Goal: Transaction & Acquisition: Purchase product/service

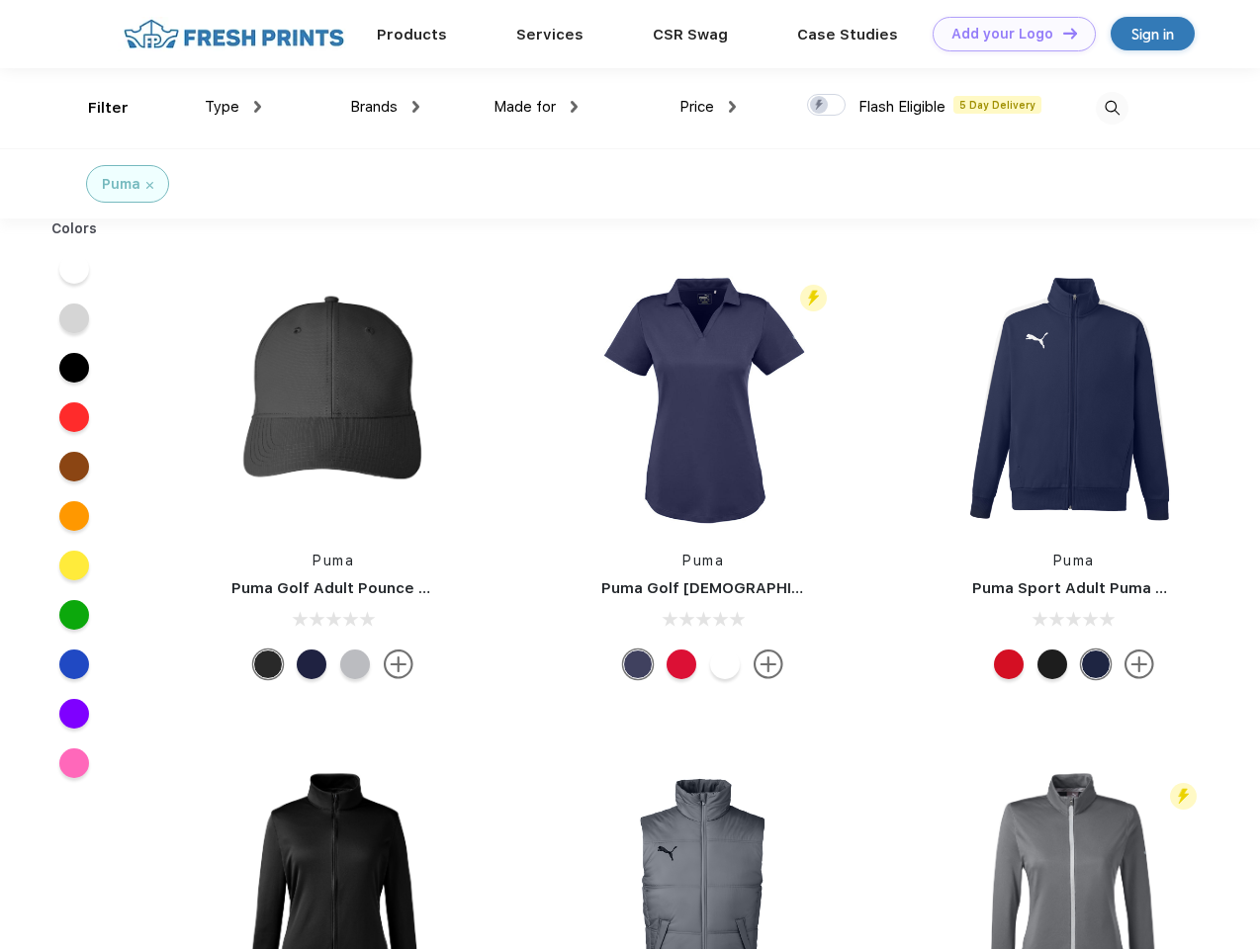
click at [1006, 34] on link "Add your Logo Design Tool" at bounding box center [1013, 34] width 163 height 35
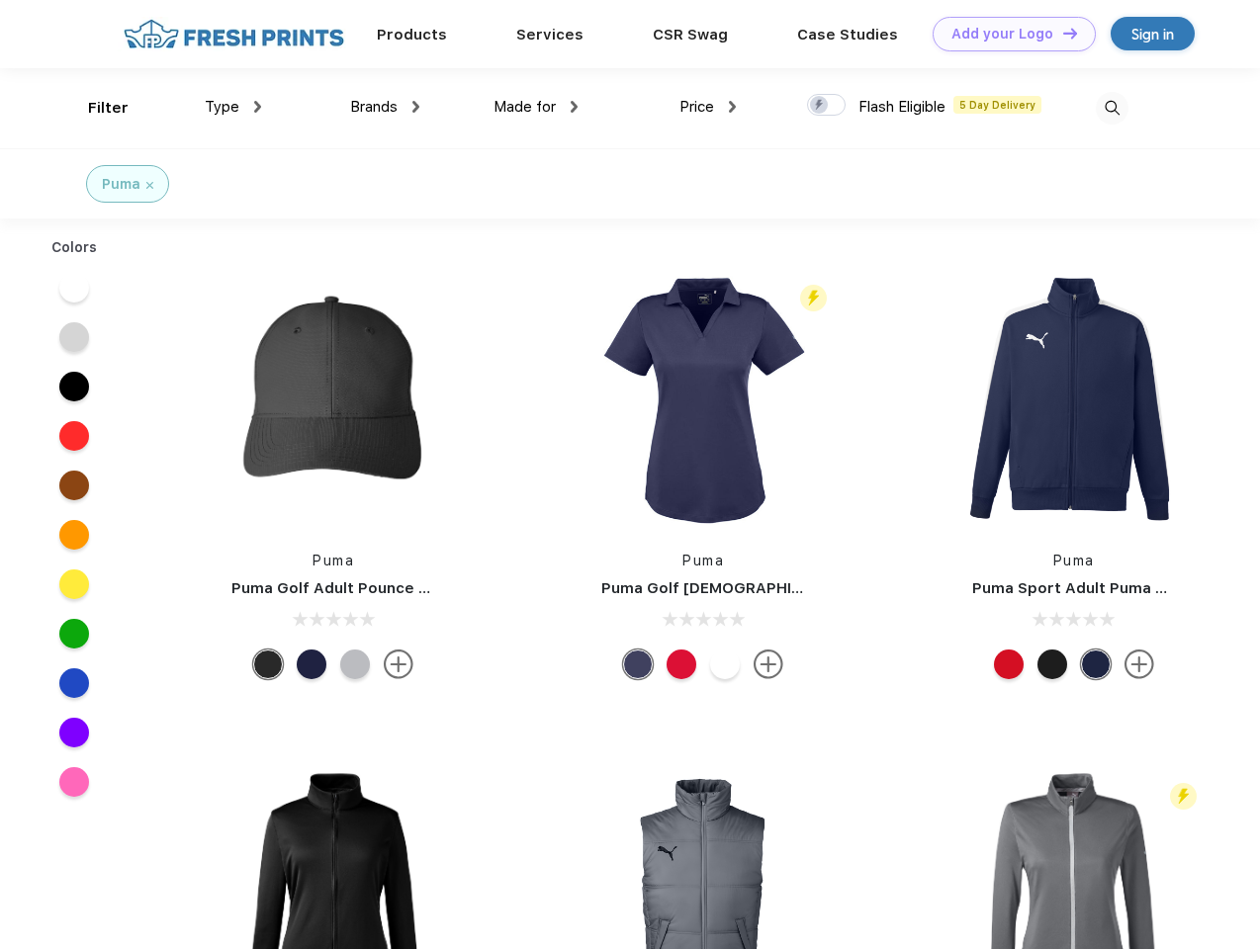
click at [0, 0] on div "Design Tool" at bounding box center [0, 0] width 0 height 0
click at [1061, 33] on link "Add your Logo Design Tool" at bounding box center [1013, 34] width 163 height 35
click at [95, 108] on div "Filter" at bounding box center [108, 108] width 41 height 23
click at [233, 107] on span "Type" at bounding box center [222, 107] width 35 height 18
click at [385, 107] on span "Brands" at bounding box center [373, 107] width 47 height 18
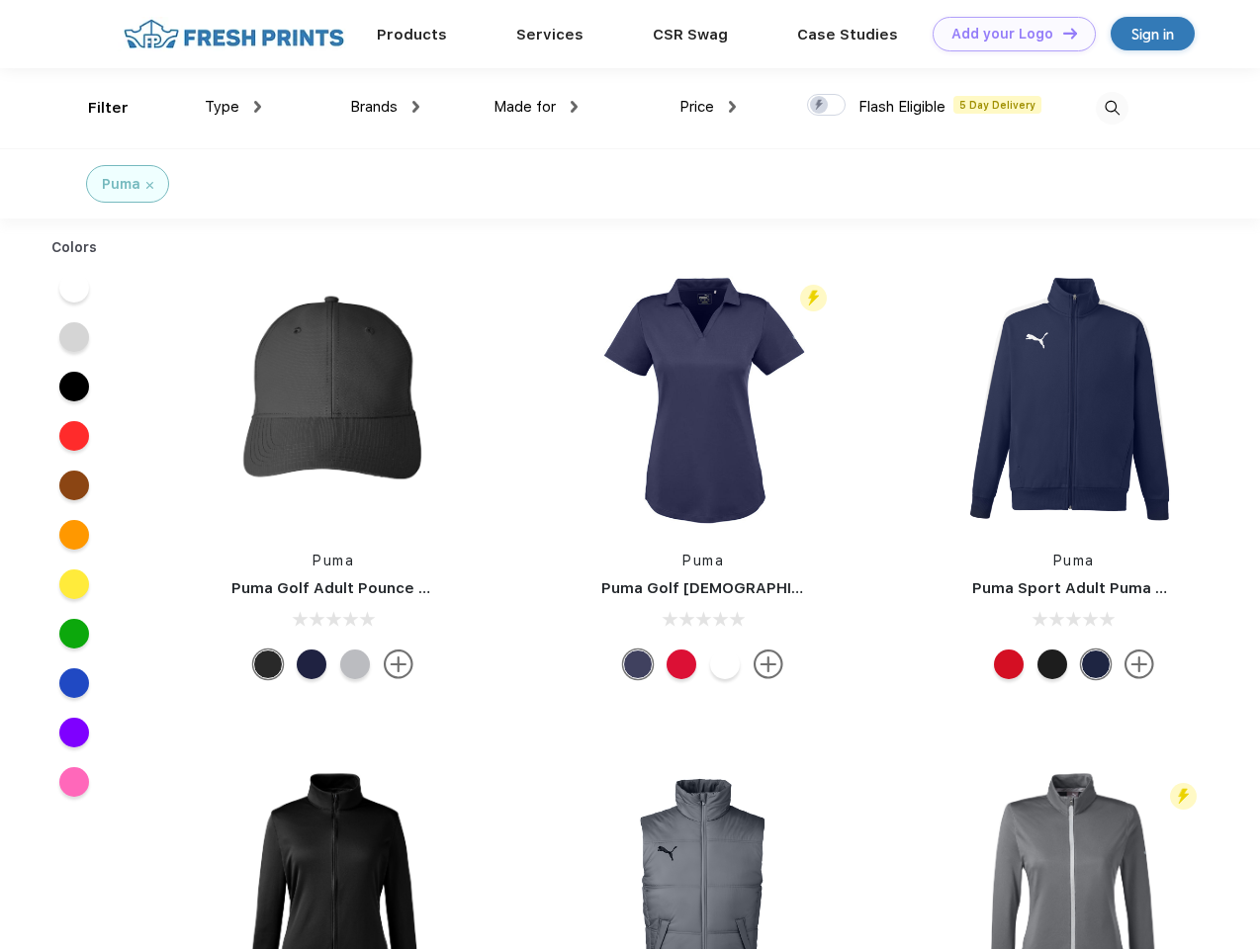
click at [536, 107] on span "Made for" at bounding box center [524, 107] width 62 height 18
click at [708, 107] on span "Price" at bounding box center [696, 107] width 35 height 18
click at [827, 106] on div at bounding box center [826, 105] width 39 height 22
click at [820, 106] on input "checkbox" at bounding box center [813, 99] width 13 height 13
click at [1111, 108] on img at bounding box center [1111, 108] width 33 height 33
